Goal: Find specific page/section: Find specific page/section

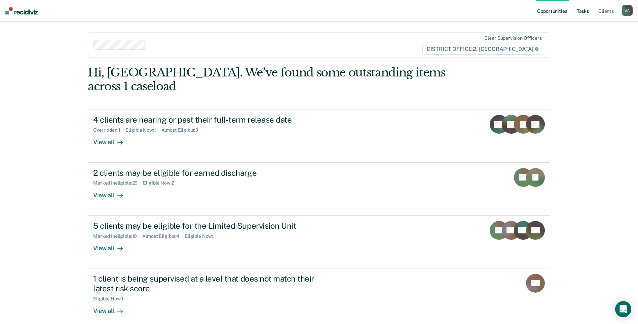
click at [588, 13] on link "Tasks" at bounding box center [582, 11] width 15 height 22
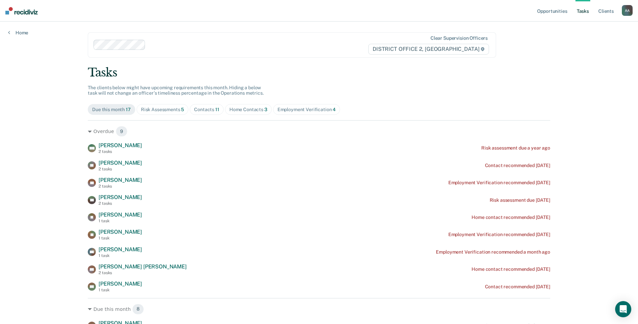
click at [241, 110] on div "Home Contacts 3" at bounding box center [248, 110] width 38 height 6
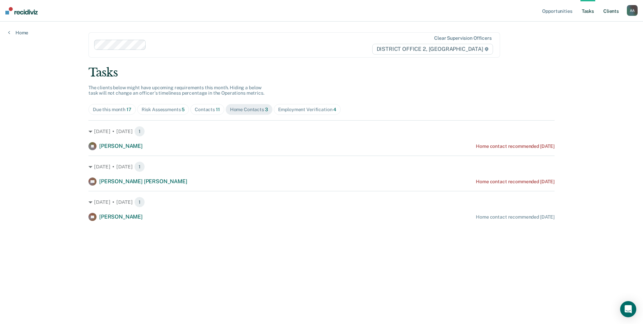
click at [611, 15] on link "Client s" at bounding box center [611, 11] width 18 height 22
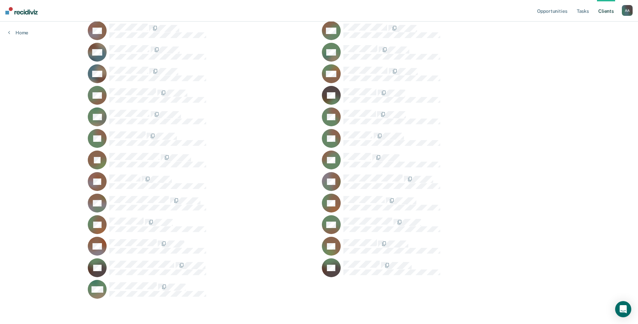
scroll to position [456, 0]
